Goal: Task Accomplishment & Management: Use online tool/utility

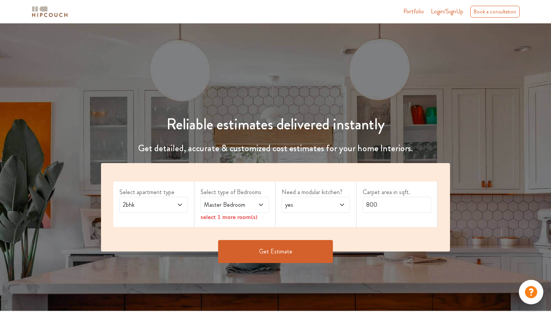
click at [179, 207] on icon at bounding box center [180, 205] width 6 height 6
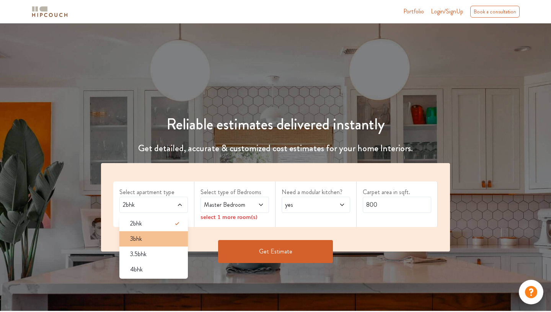
click at [143, 241] on div "3bhk" at bounding box center [156, 238] width 64 height 9
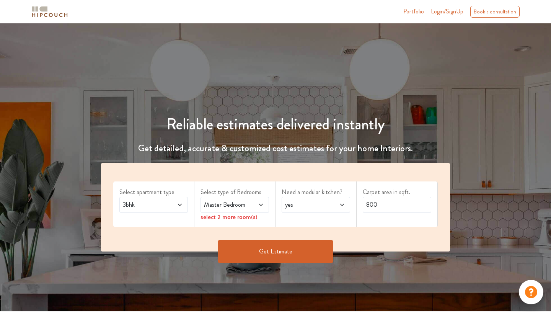
click at [246, 204] on span "Master Bedroom" at bounding box center [225, 204] width 46 height 9
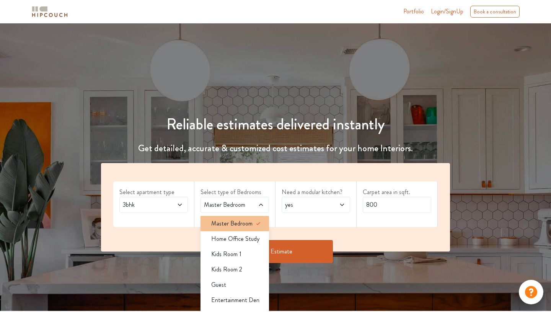
click at [246, 227] on span "Master Bedroom" at bounding box center [231, 223] width 41 height 9
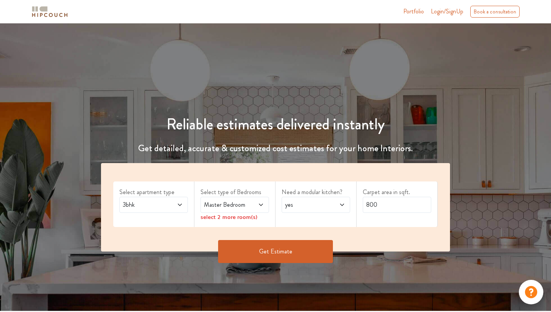
click at [301, 201] on span "yes" at bounding box center [306, 204] width 46 height 9
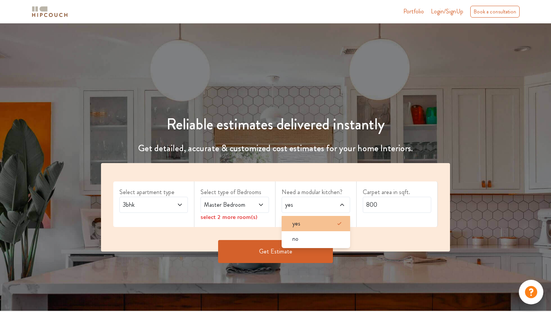
click at [296, 221] on span "yes" at bounding box center [296, 223] width 8 height 9
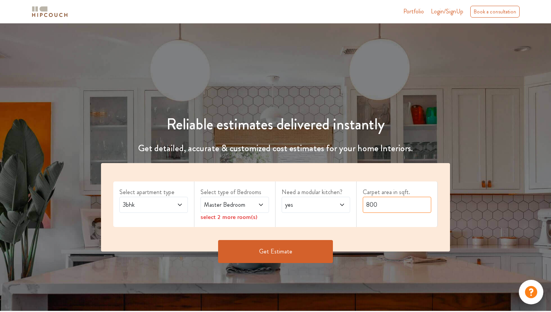
click at [386, 206] on input "800" at bounding box center [397, 205] width 68 height 16
type input "1000"
click at [315, 257] on button "Get Estimate" at bounding box center [275, 251] width 115 height 23
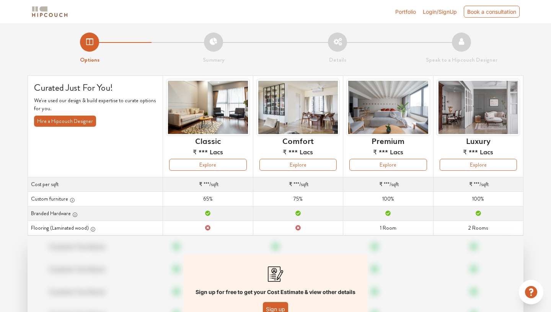
scroll to position [65, 0]
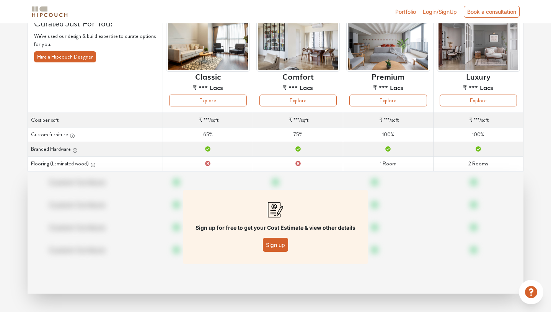
click at [279, 251] on div "Sign up for free to get your Cost Estimate & view other details Sign up" at bounding box center [275, 227] width 184 height 74
click at [277, 245] on button "Sign up" at bounding box center [275, 245] width 25 height 14
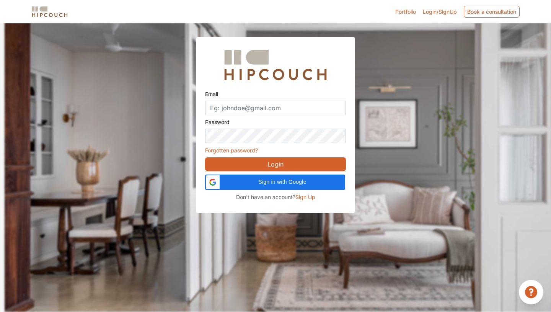
scroll to position [23, 0]
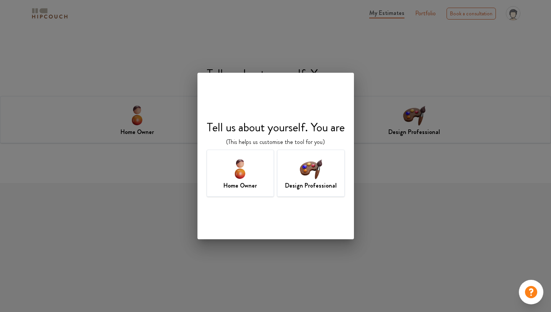
click at [238, 158] on img at bounding box center [240, 168] width 25 height 25
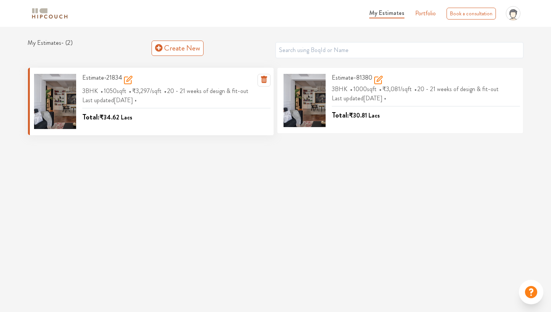
click at [100, 78] on h3 "Estimate-21834" at bounding box center [107, 80] width 50 height 13
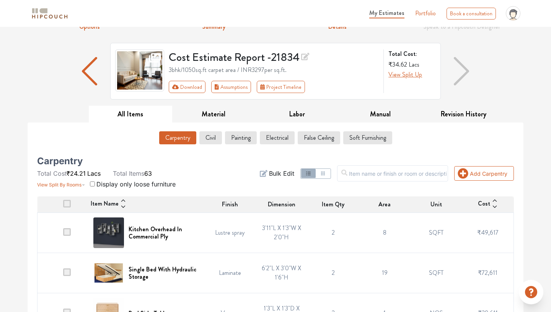
scroll to position [43, 0]
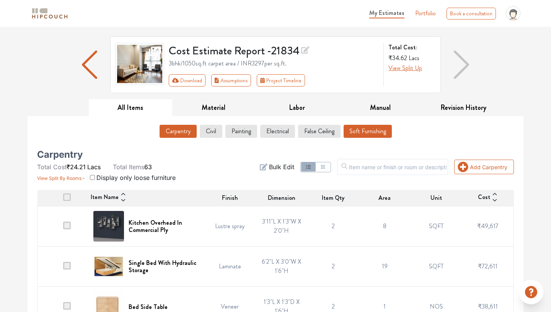
click at [370, 133] on button "Soft Furnishing" at bounding box center [368, 131] width 48 height 13
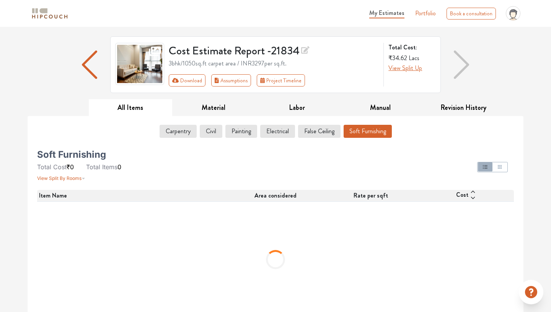
scroll to position [0, 0]
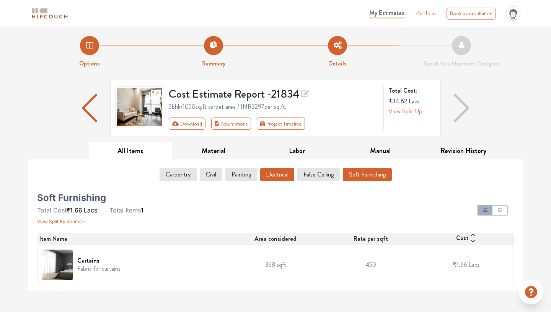
click at [273, 177] on button "Electrical" at bounding box center [277, 174] width 34 height 13
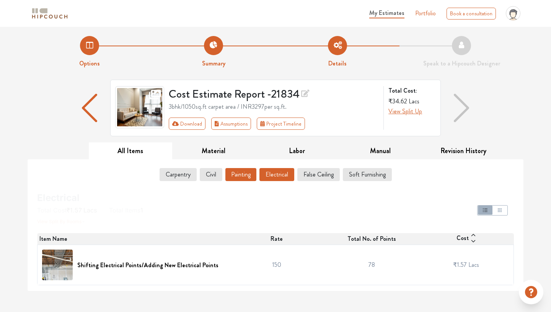
click at [242, 172] on button "Painting" at bounding box center [240, 174] width 31 height 13
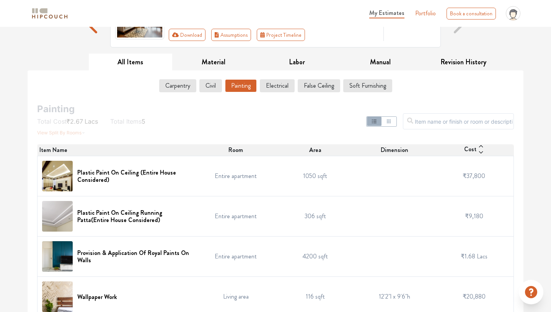
scroll to position [87, 0]
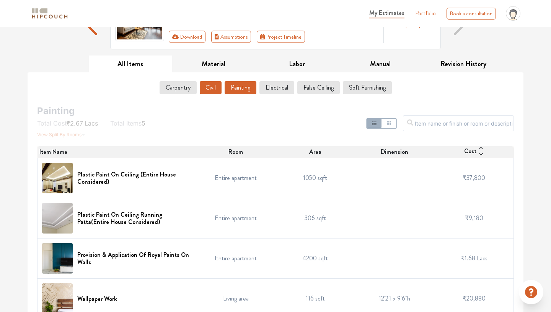
click at [213, 93] on button "Civil" at bounding box center [211, 87] width 22 height 13
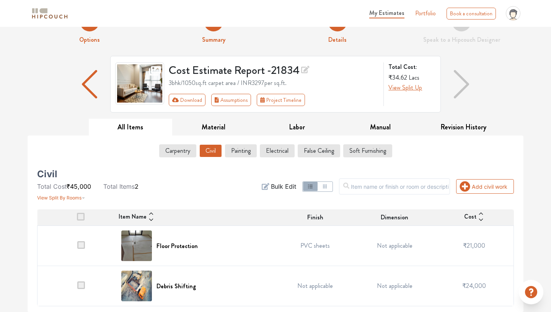
scroll to position [0, 0]
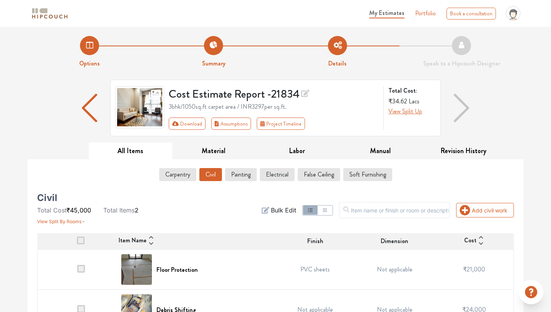
click at [461, 109] on img "button" at bounding box center [461, 108] width 15 height 28
click at [191, 128] on button "Download" at bounding box center [187, 123] width 37 height 12
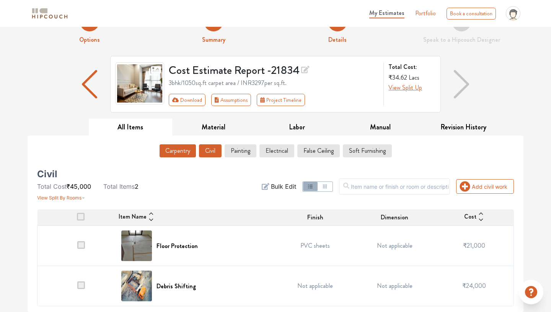
click at [168, 154] on button "Carpentry" at bounding box center [178, 150] width 36 height 13
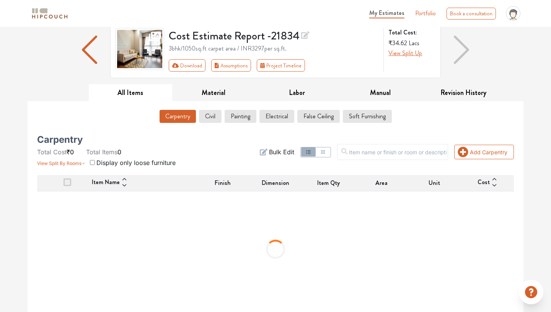
scroll to position [59, 0]
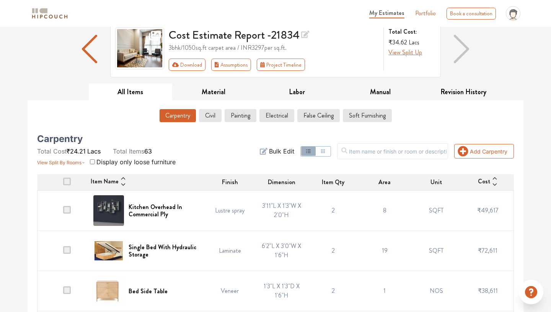
click at [168, 154] on div "Carpentry Total Cost ₹24.21 Lacs Total Items 63 View Split By Rooms Display onl…" at bounding box center [113, 151] width 153 height 31
